Goal: Use online tool/utility: Utilize a website feature to perform a specific function

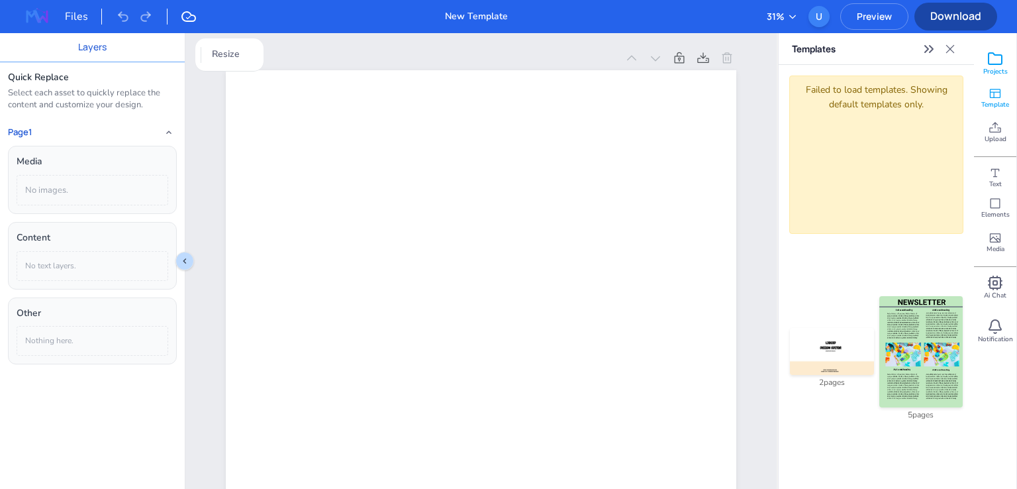
click at [1001, 48] on div "Projects" at bounding box center [995, 63] width 42 height 34
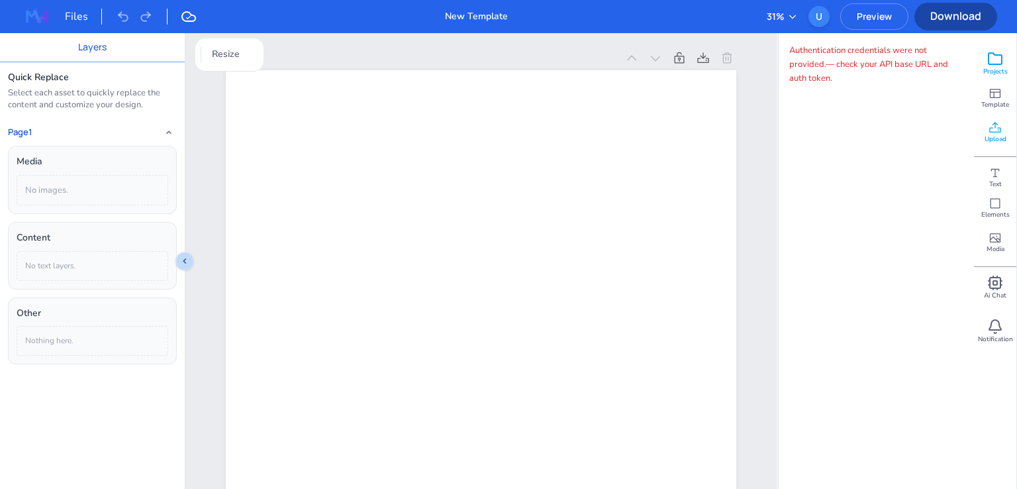
click at [1000, 139] on span "Upload" at bounding box center [996, 138] width 22 height 9
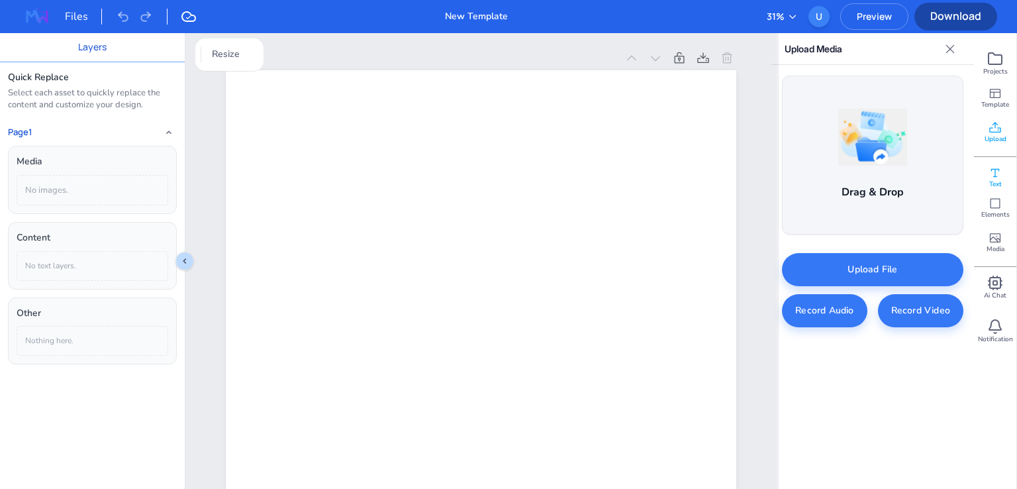
click at [1000, 164] on div "Text" at bounding box center [995, 173] width 42 height 34
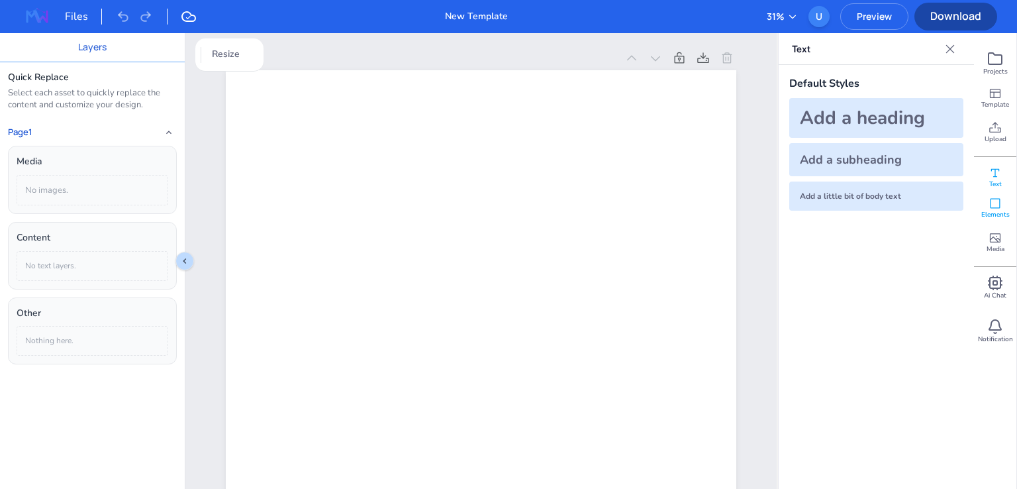
click at [1000, 198] on icon at bounding box center [995, 203] width 13 height 13
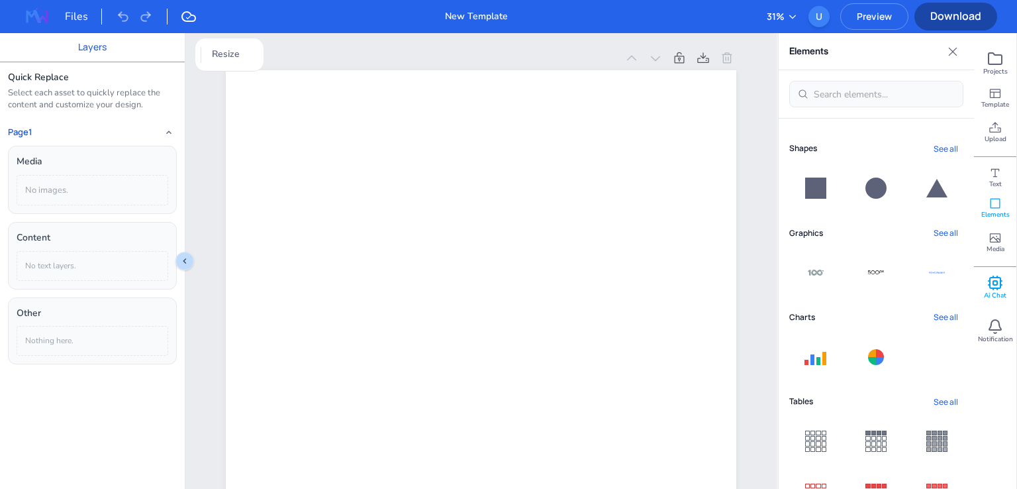
click at [1000, 277] on rect at bounding box center [995, 282] width 11 height 11
